Goal: Find specific page/section: Find specific page/section

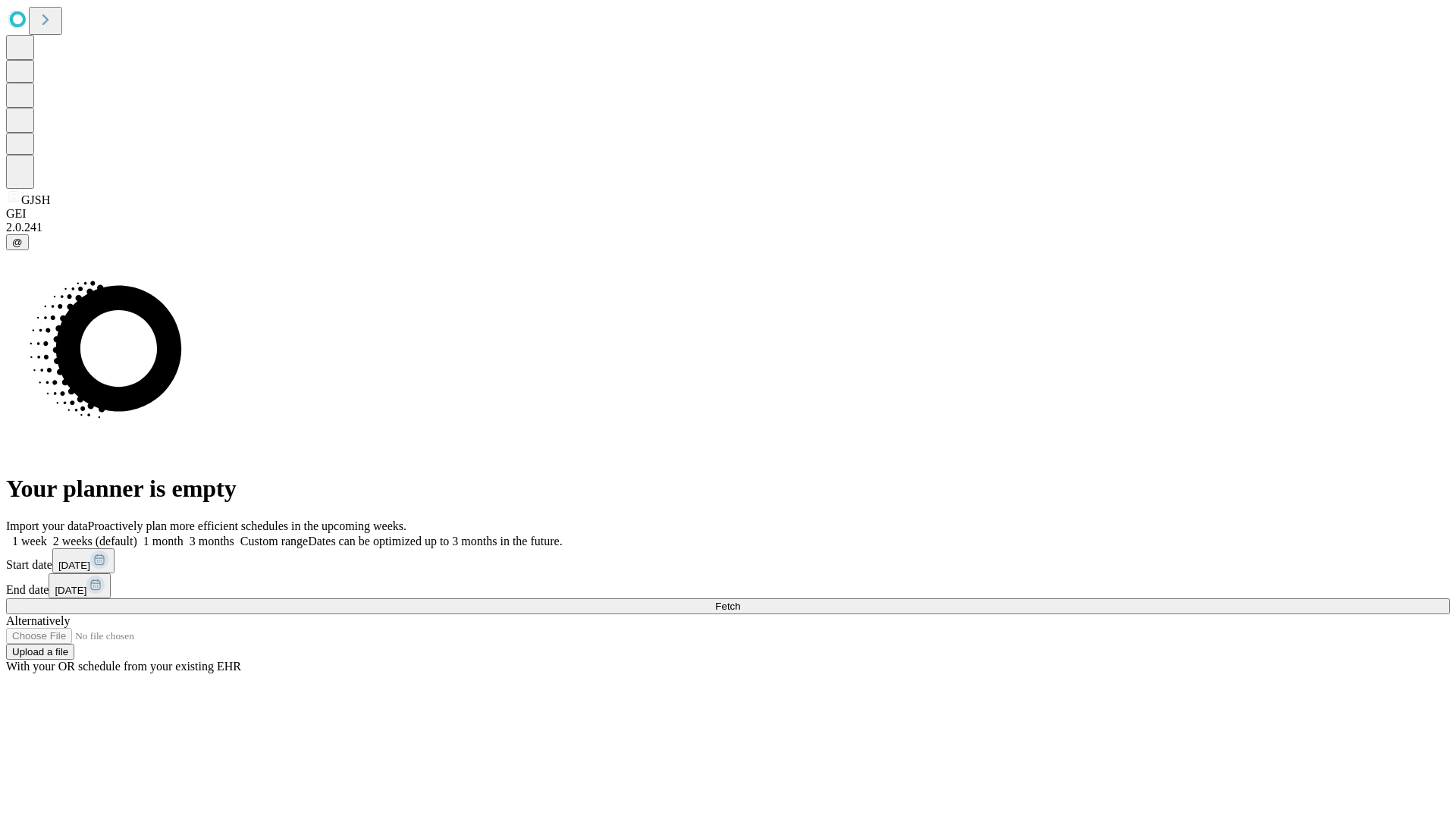
click at [740, 600] on span "Fetch" at bounding box center [727, 606] width 25 height 11
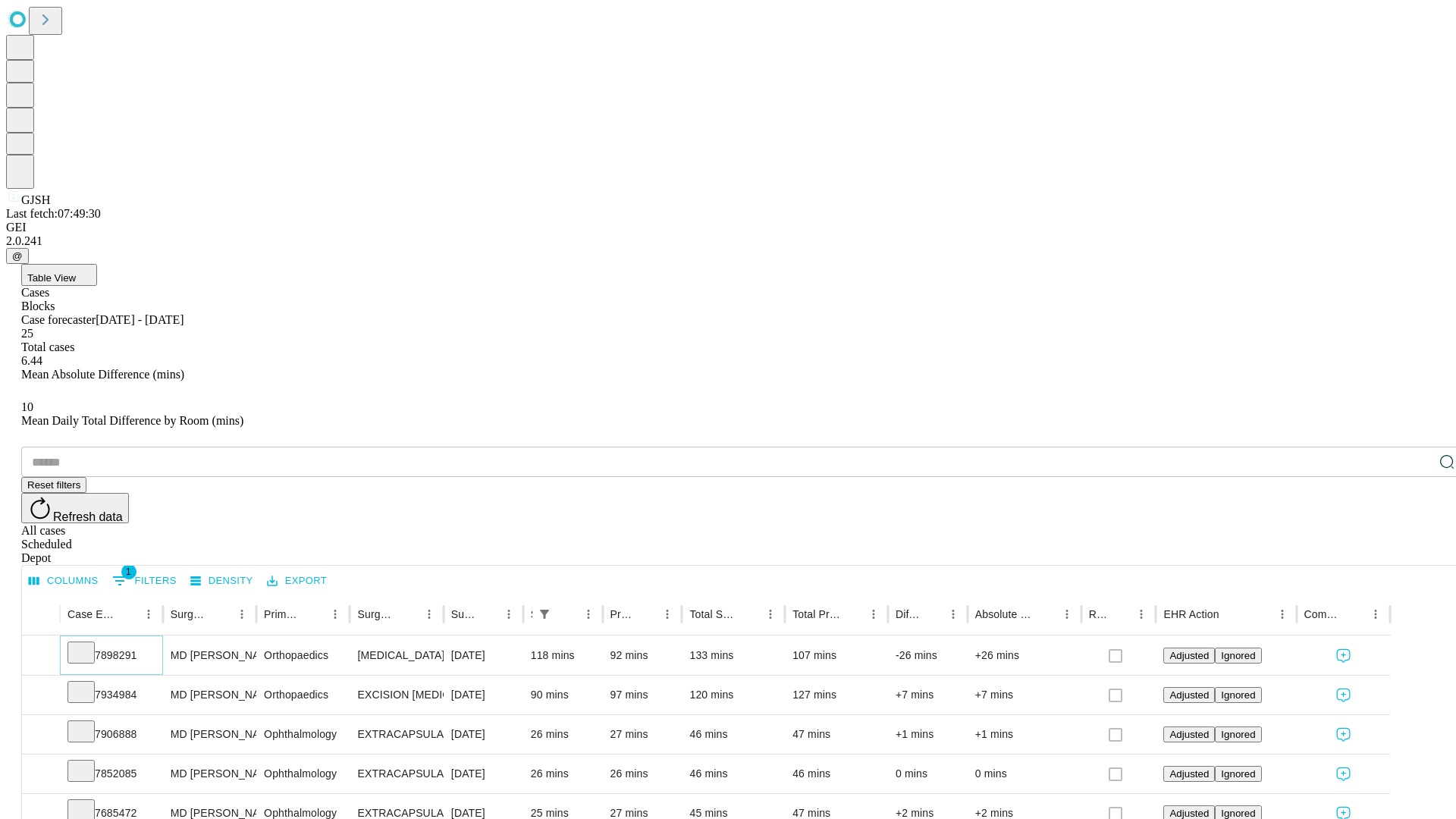
click at [89, 644] on icon at bounding box center [81, 651] width 16 height 16
